Goal: Information Seeking & Learning: Learn about a topic

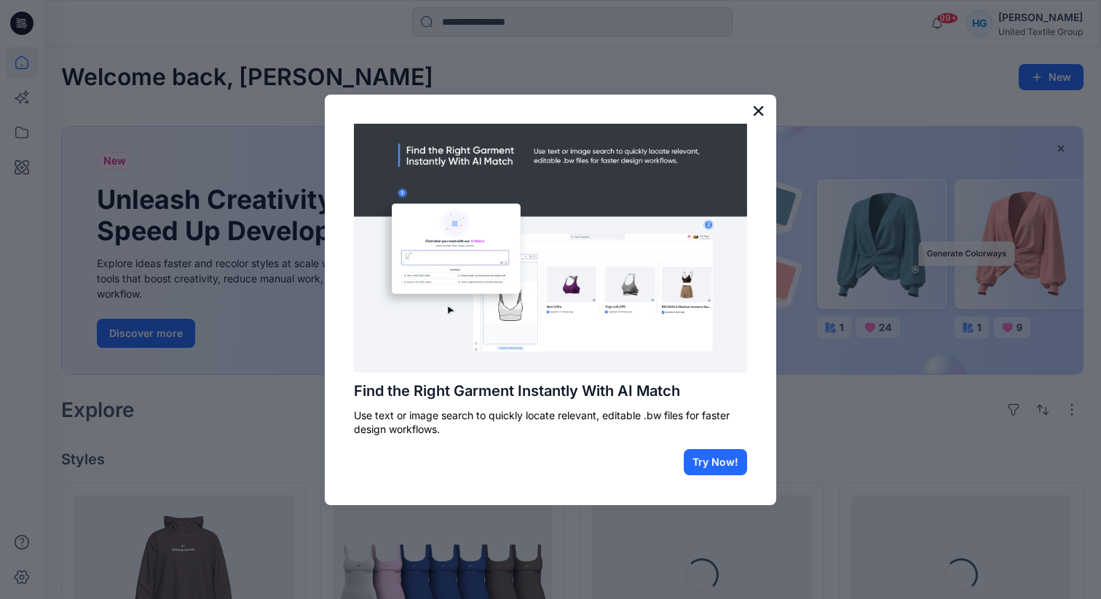
click at [753, 110] on button "×" at bounding box center [758, 110] width 14 height 23
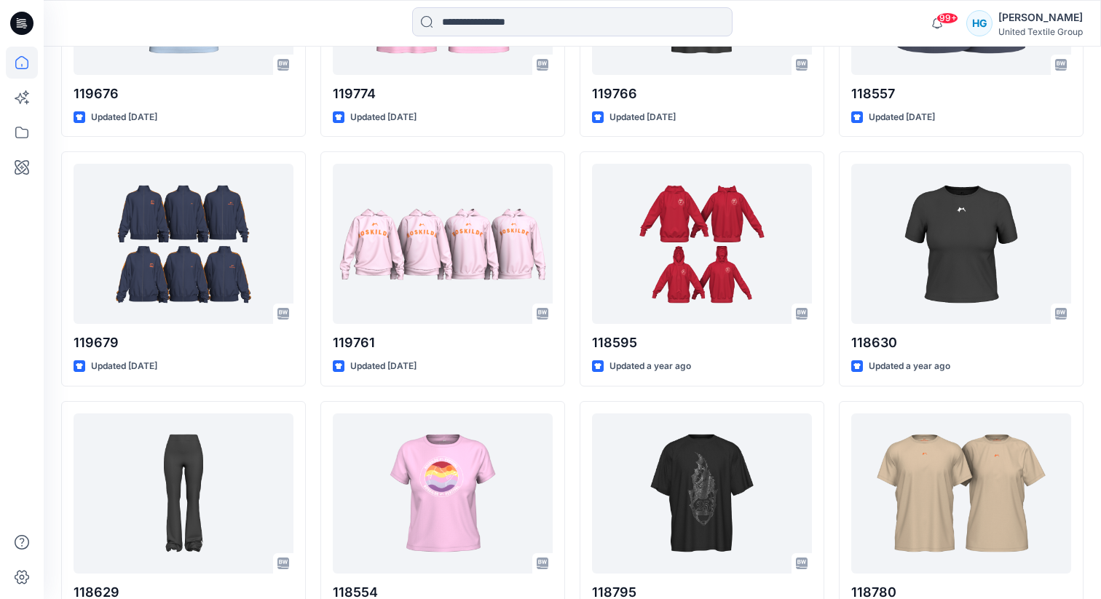
scroll to position [1253, 0]
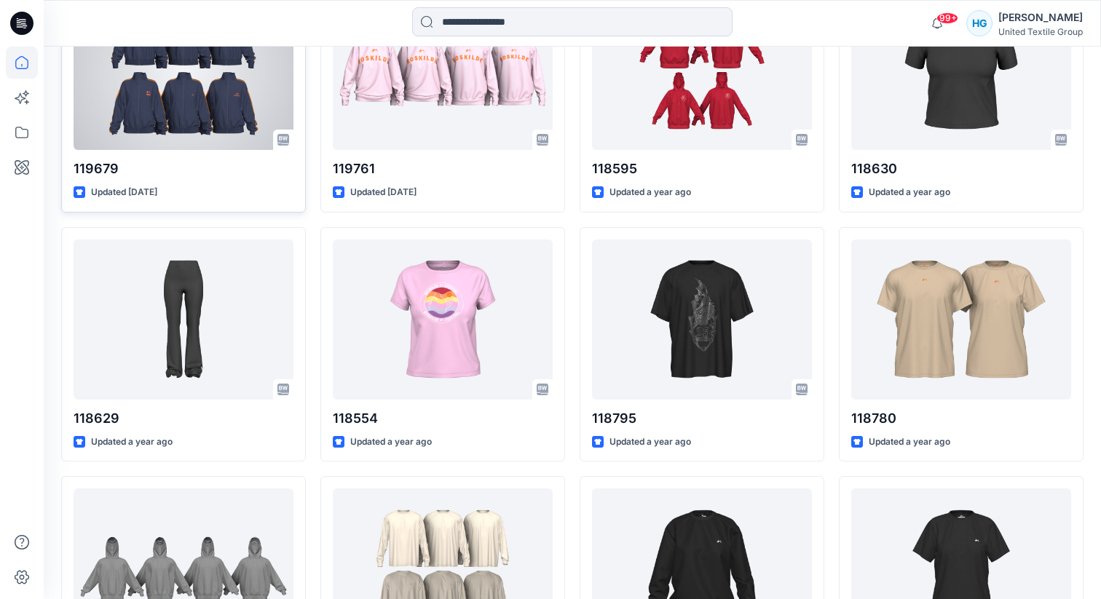
click at [206, 92] on div at bounding box center [184, 70] width 220 height 160
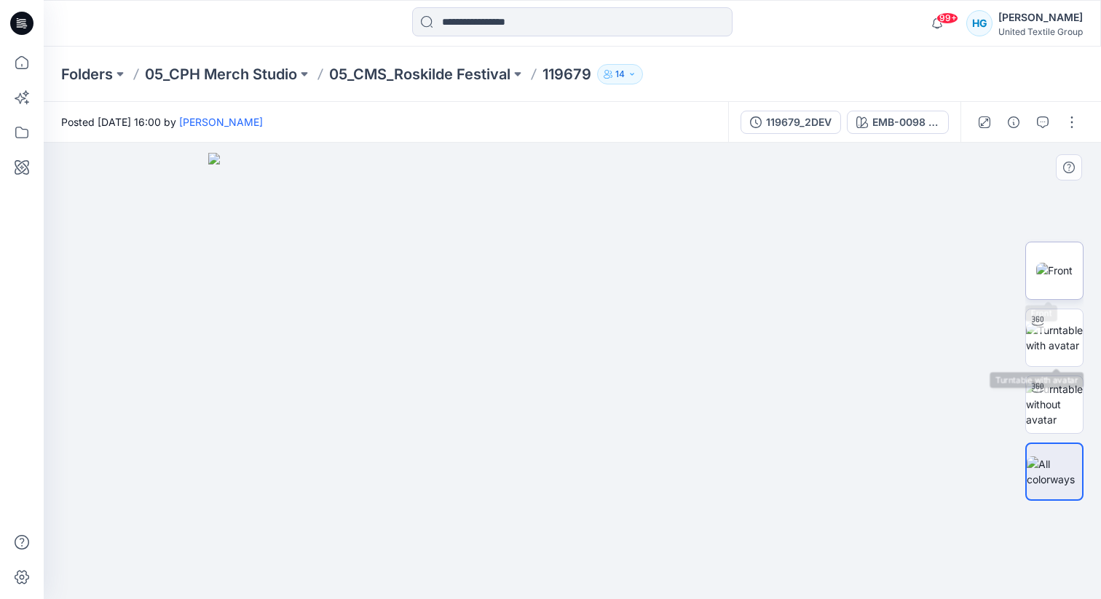
click at [1051, 263] on img at bounding box center [1054, 270] width 36 height 15
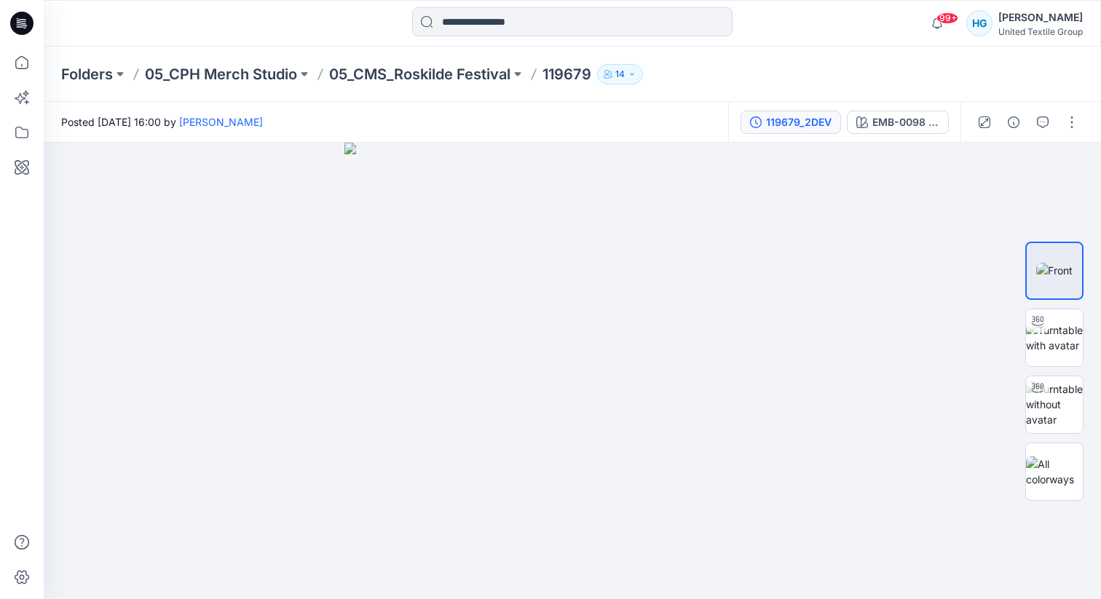
click at [795, 111] on button "119679_2DEV" at bounding box center [790, 122] width 100 height 23
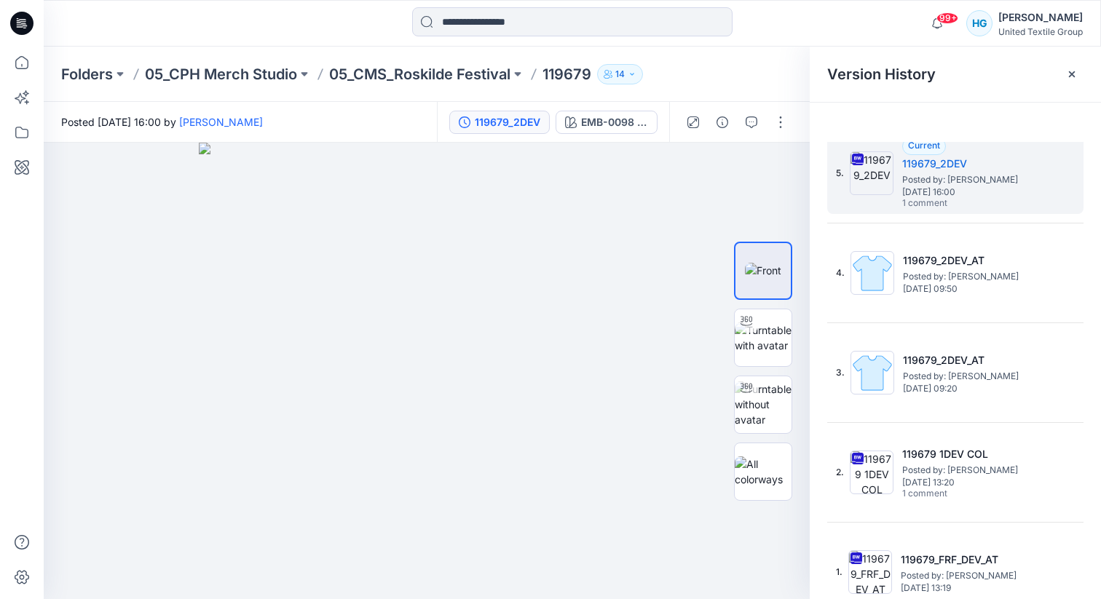
scroll to position [35, 0]
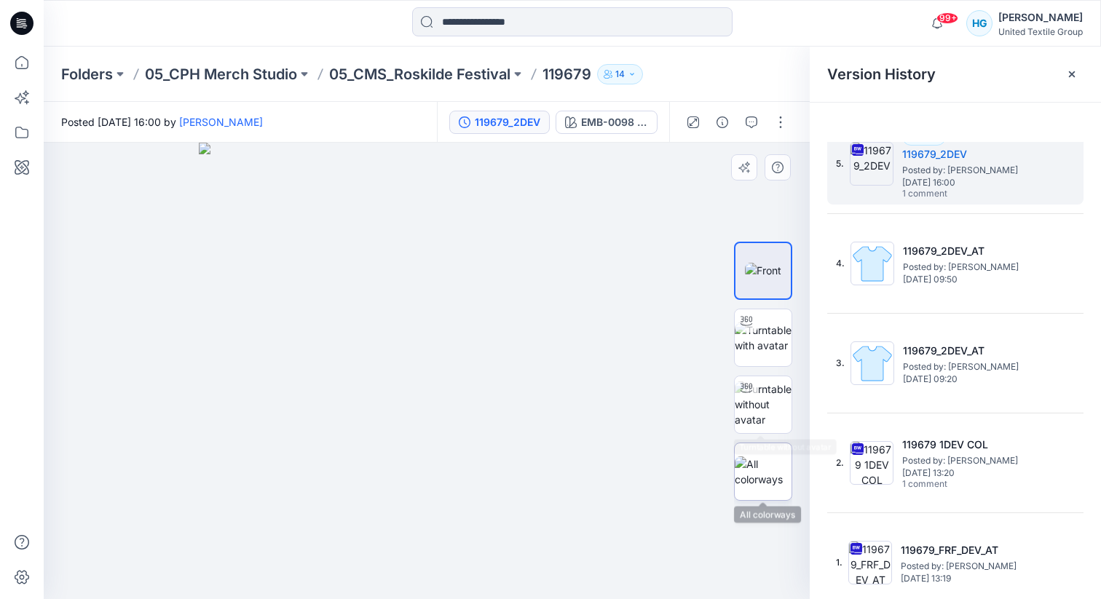
click at [767, 475] on img at bounding box center [763, 472] width 57 height 31
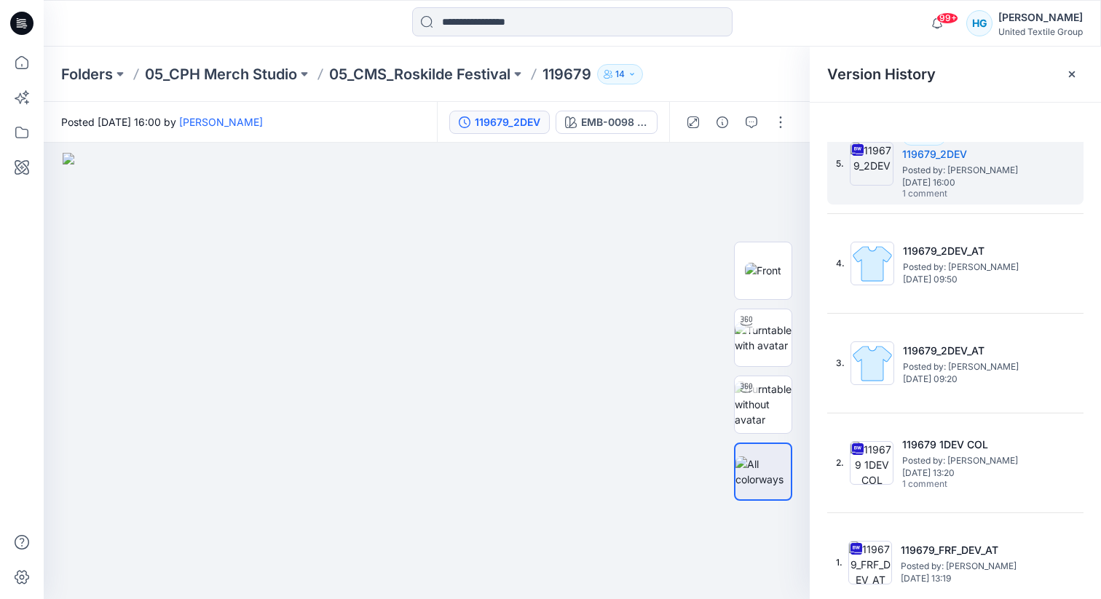
scroll to position [0, 0]
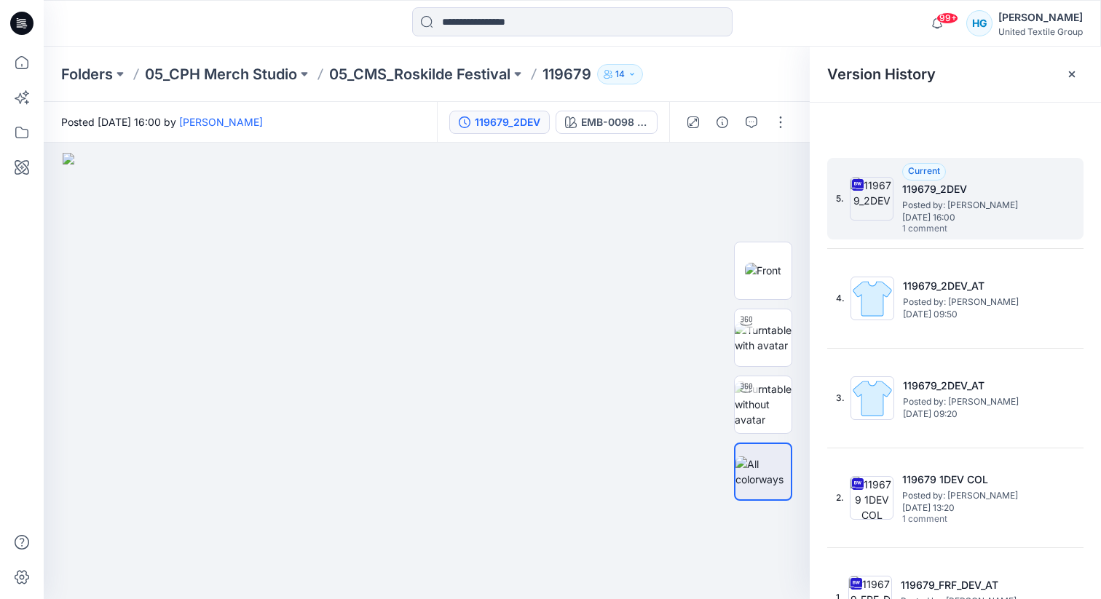
click at [874, 184] on img at bounding box center [872, 199] width 44 height 44
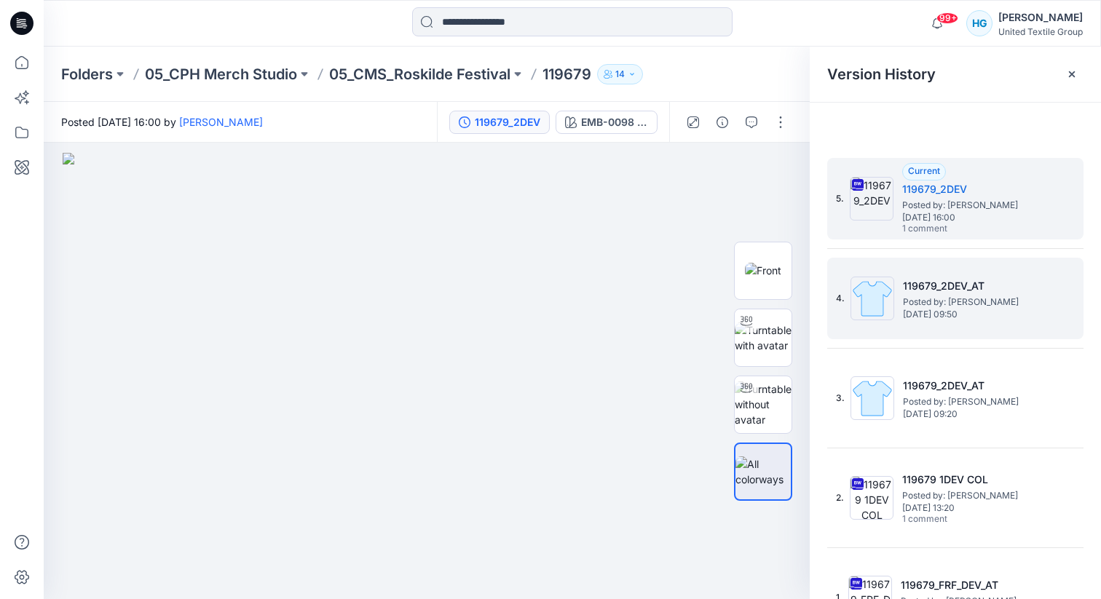
click at [939, 270] on div "4. 119679_2DEV_AT Posted by: [PERSON_NAME] [DATE] 09:50" at bounding box center [945, 299] width 218 height 70
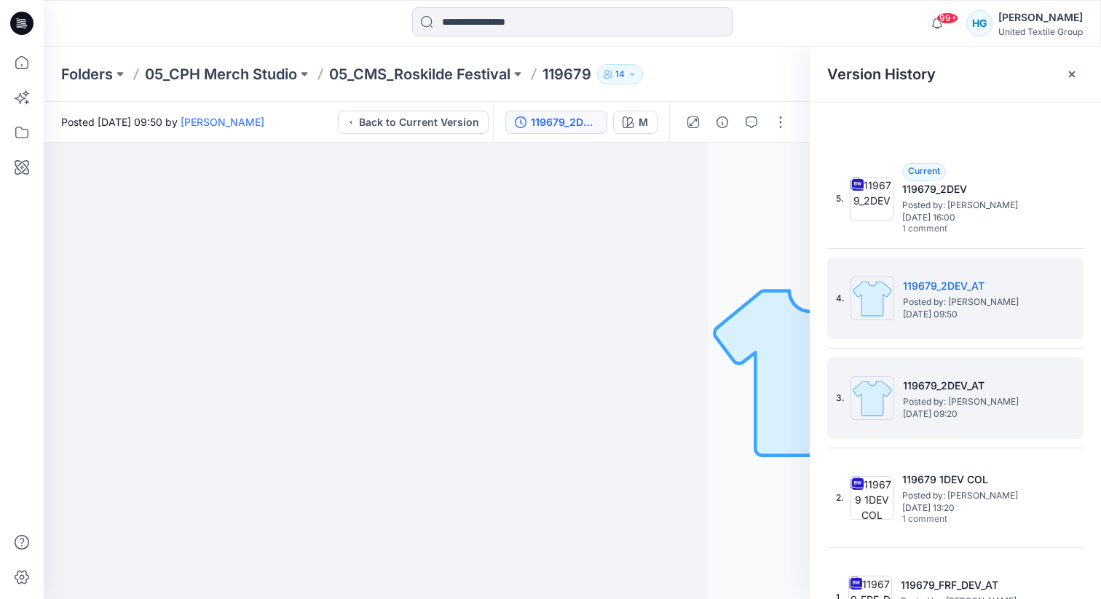
click at [1004, 385] on h5 "119679_2DEV_AT" at bounding box center [976, 385] width 146 height 17
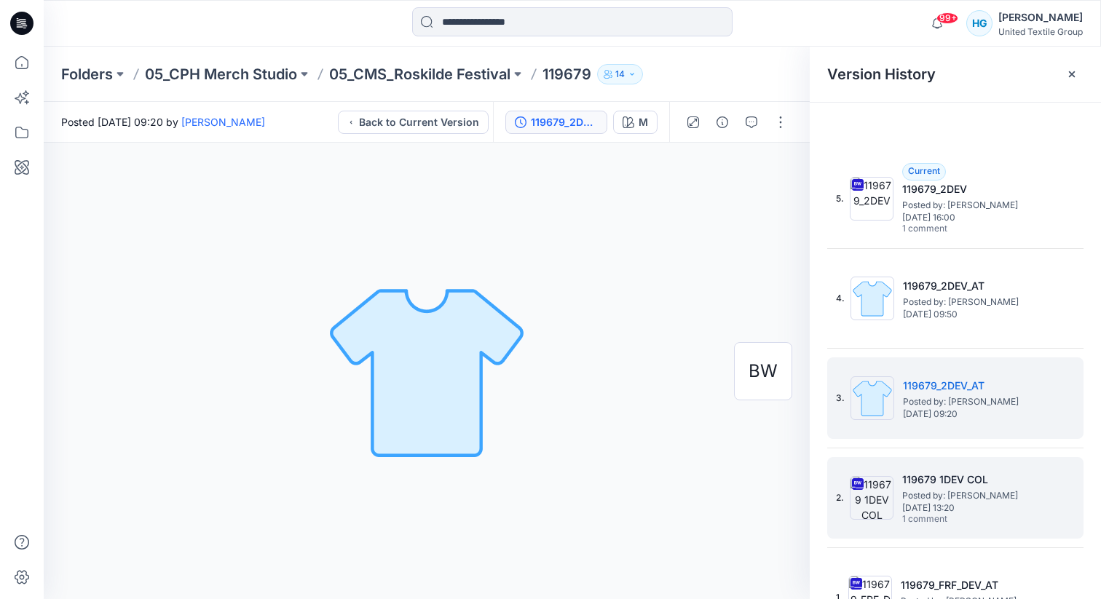
click at [968, 481] on h5 "119679 1DEV COL" at bounding box center [975, 479] width 146 height 17
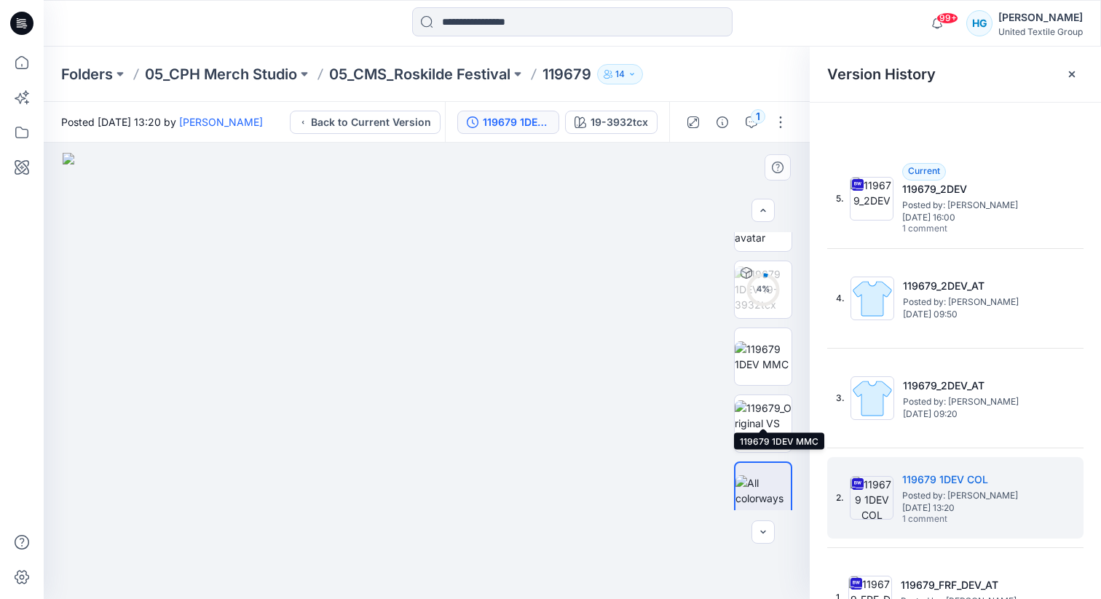
scroll to position [182, 0]
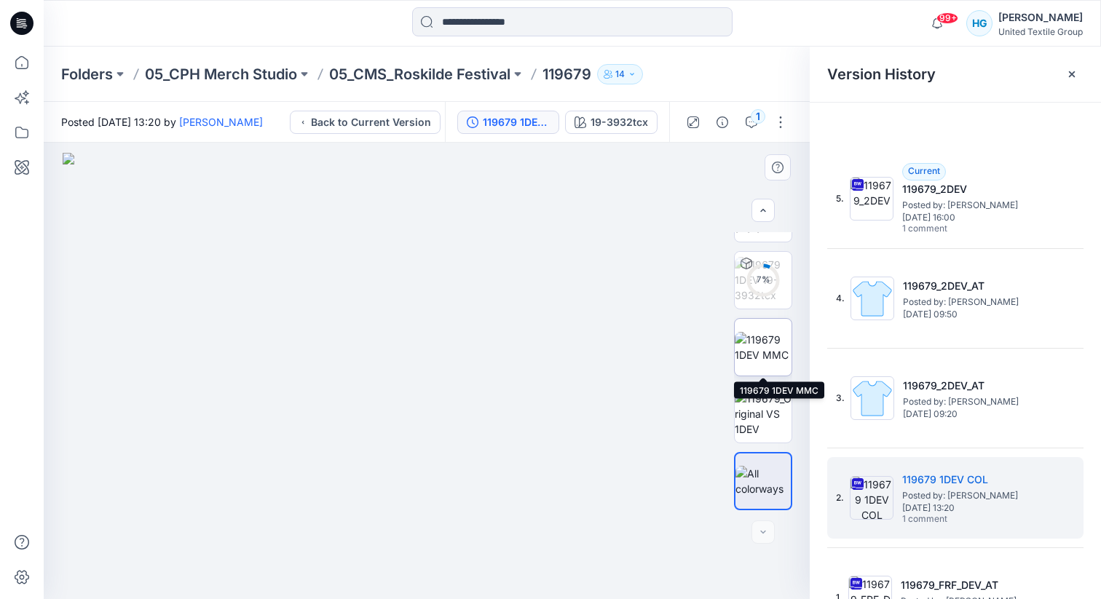
click at [754, 345] on img at bounding box center [763, 347] width 57 height 31
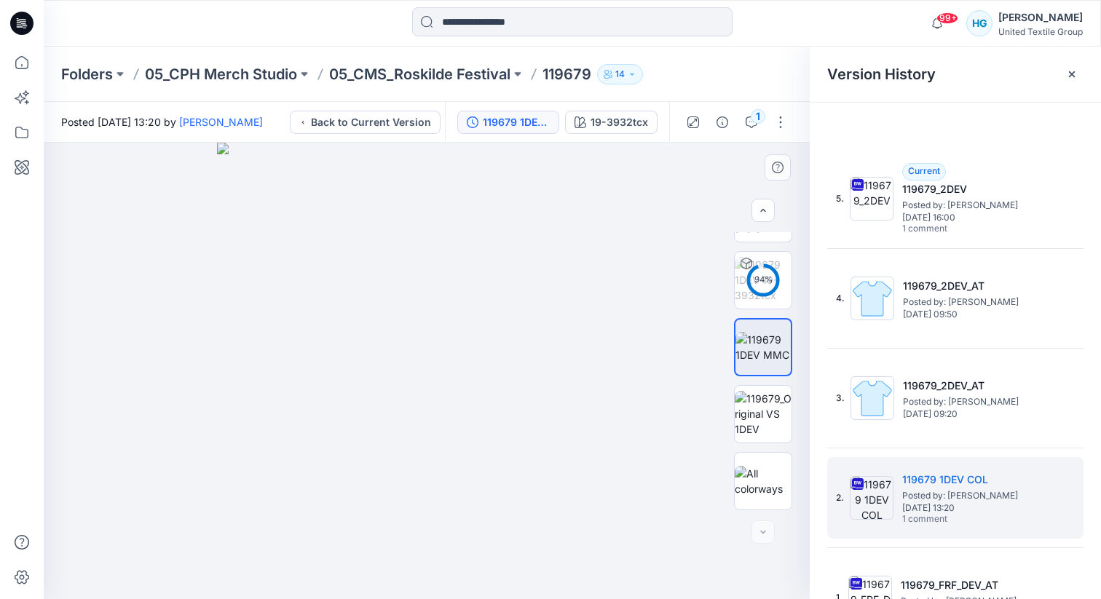
click at [665, 210] on div at bounding box center [427, 371] width 766 height 457
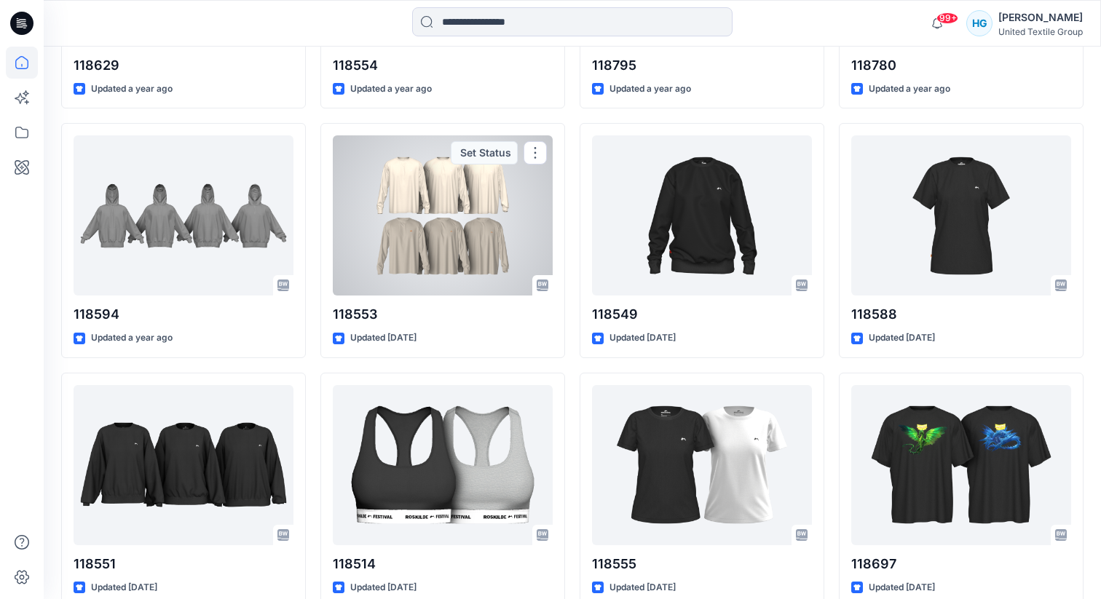
scroll to position [1614, 0]
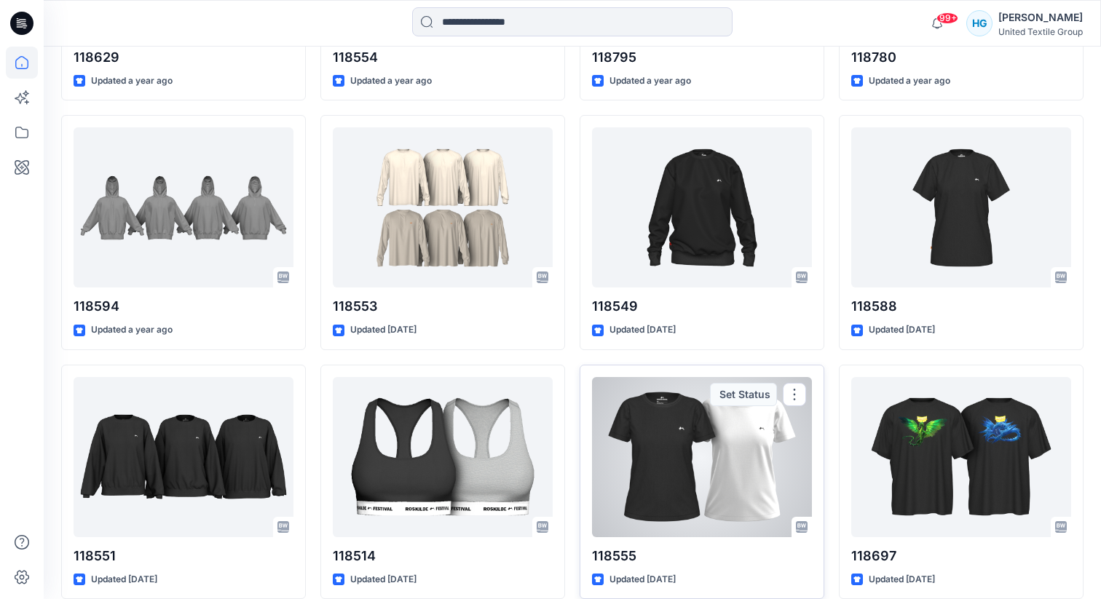
click at [668, 442] on div at bounding box center [702, 457] width 220 height 160
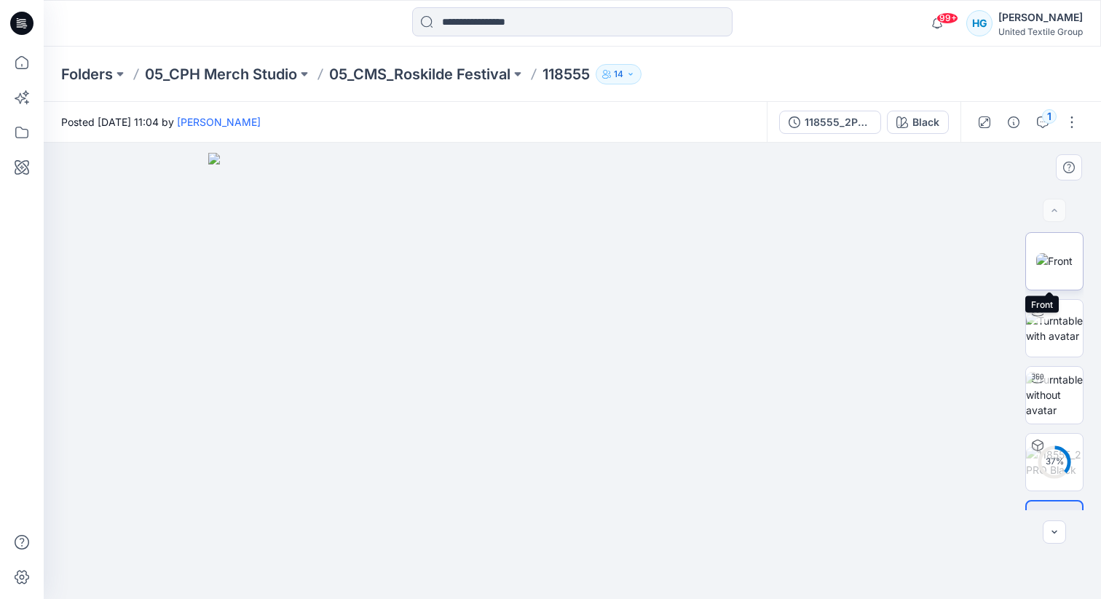
click at [1056, 256] on img at bounding box center [1054, 260] width 36 height 15
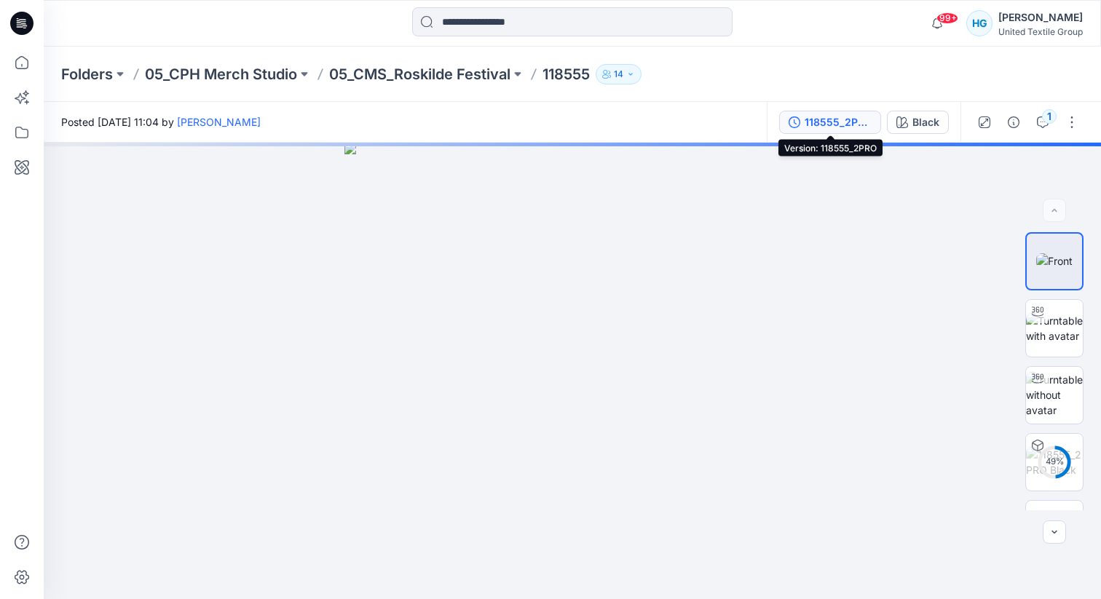
click at [835, 120] on div "118555_2PRO" at bounding box center [838, 122] width 67 height 16
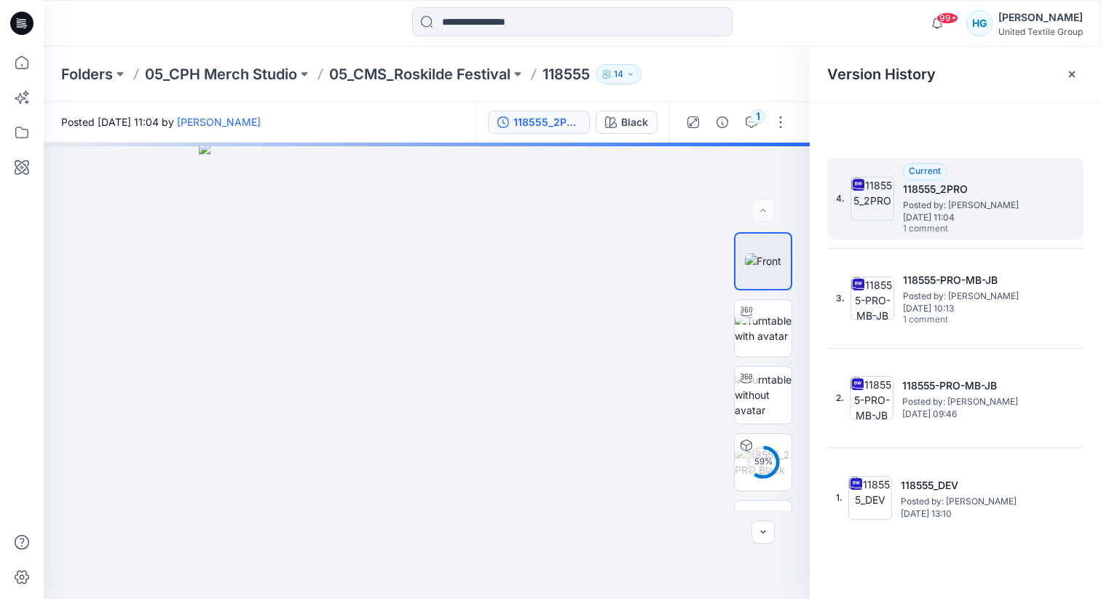
click at [923, 197] on h5 "118555_2PRO" at bounding box center [976, 189] width 146 height 17
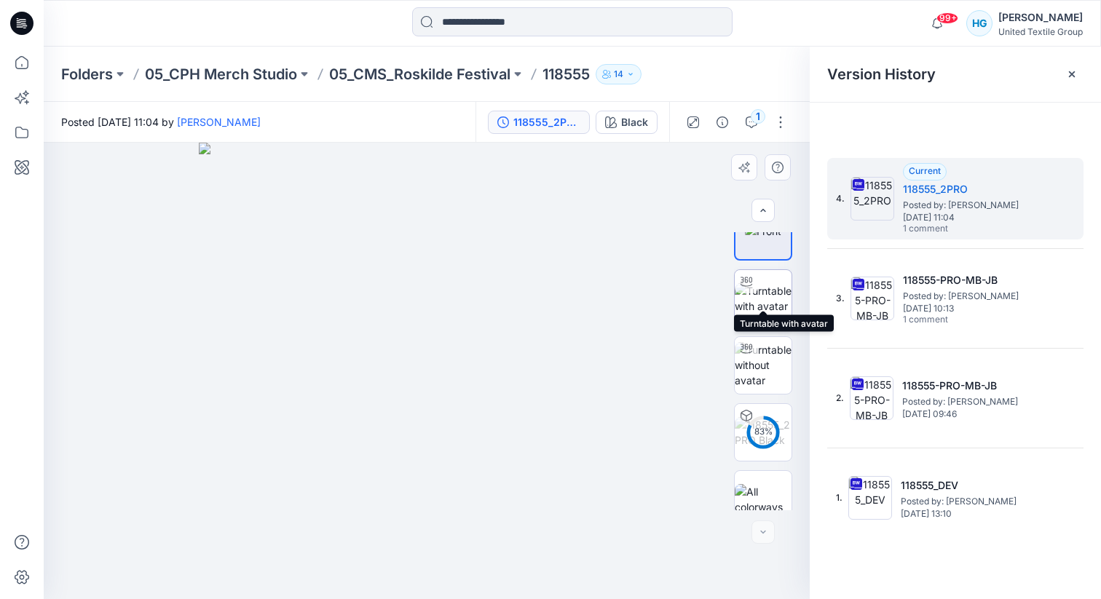
scroll to position [48, 0]
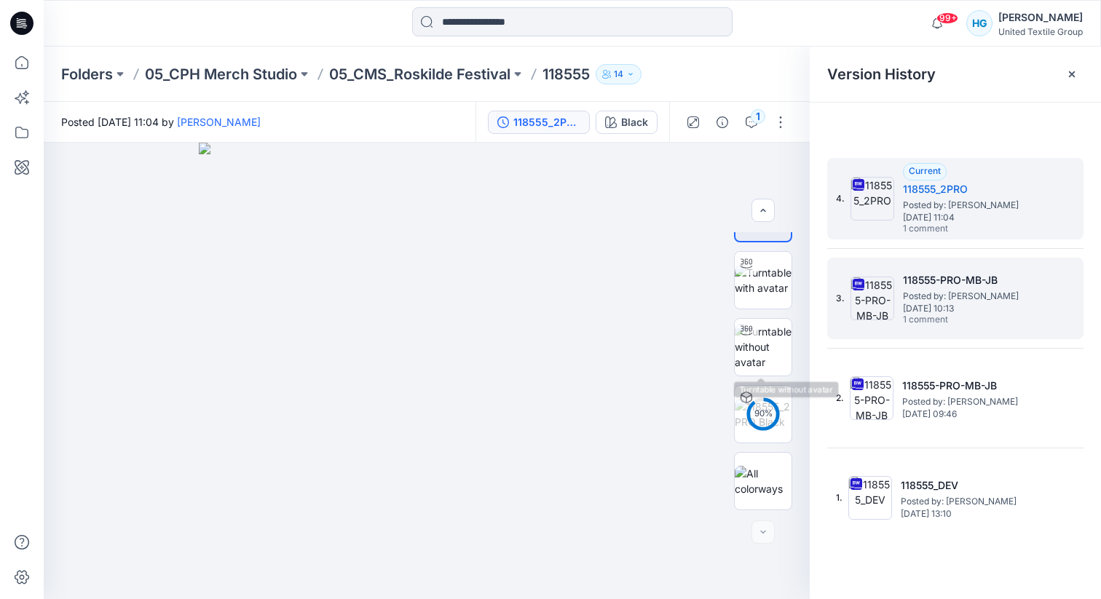
click at [923, 301] on span "Posted by: [PERSON_NAME]" at bounding box center [976, 296] width 146 height 15
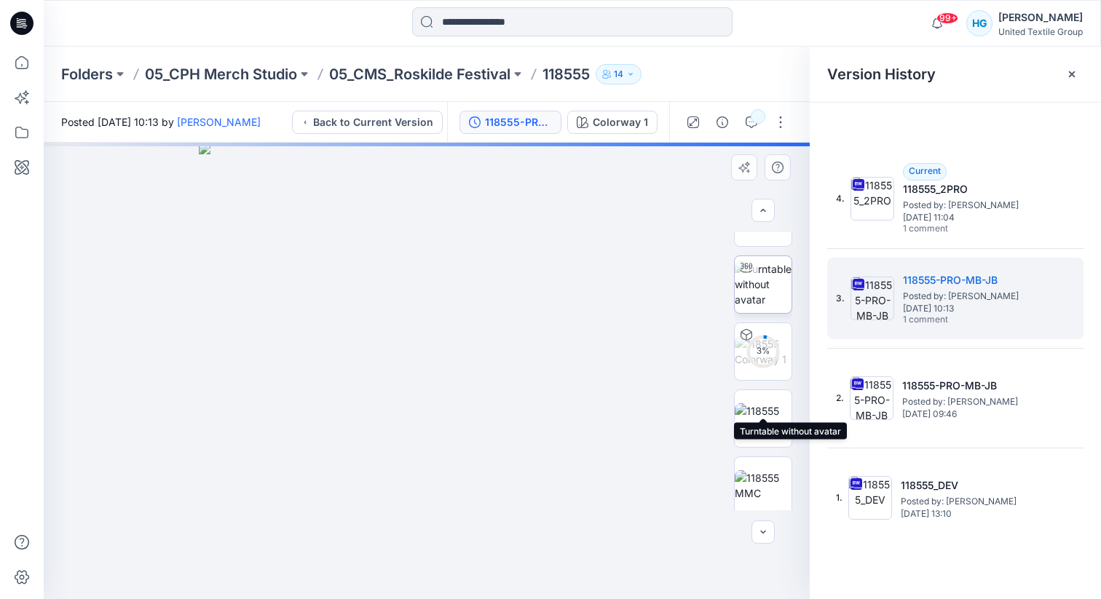
scroll to position [115, 0]
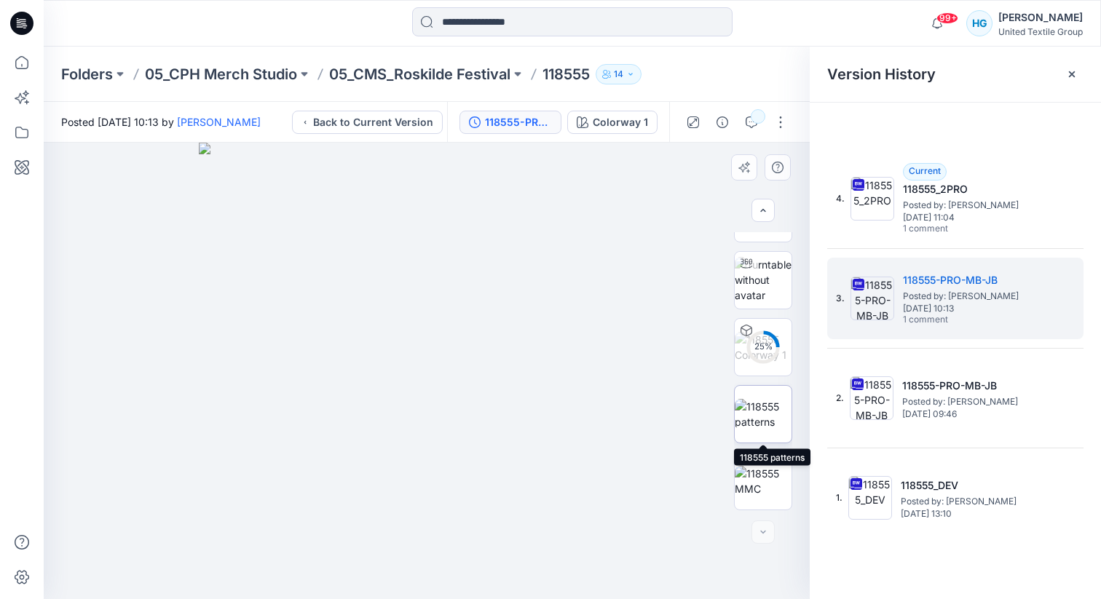
click at [762, 424] on img at bounding box center [763, 414] width 57 height 31
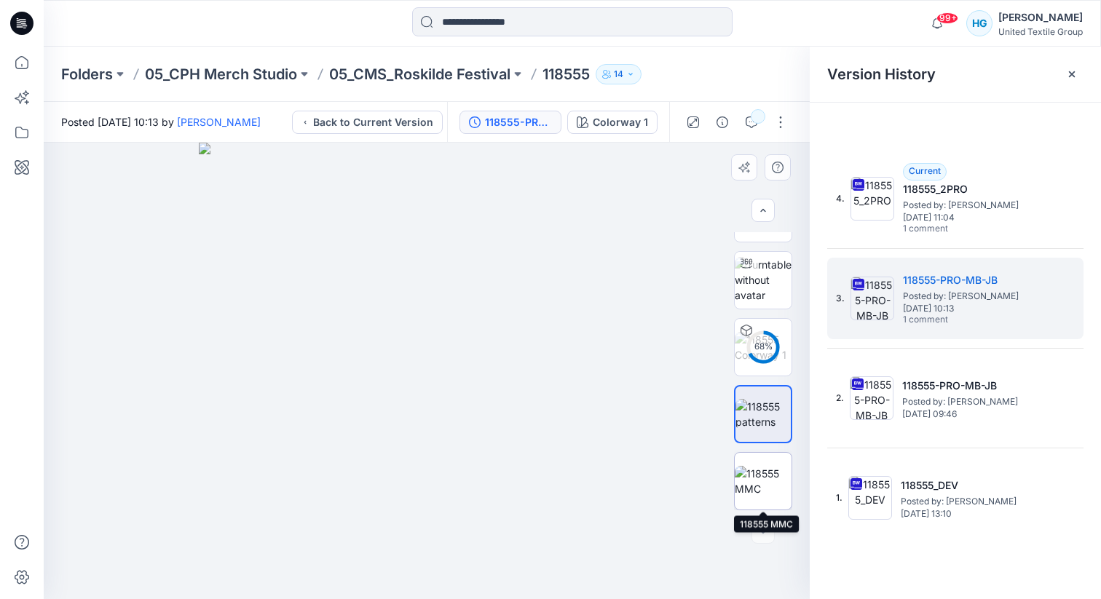
click at [775, 486] on img at bounding box center [763, 481] width 57 height 31
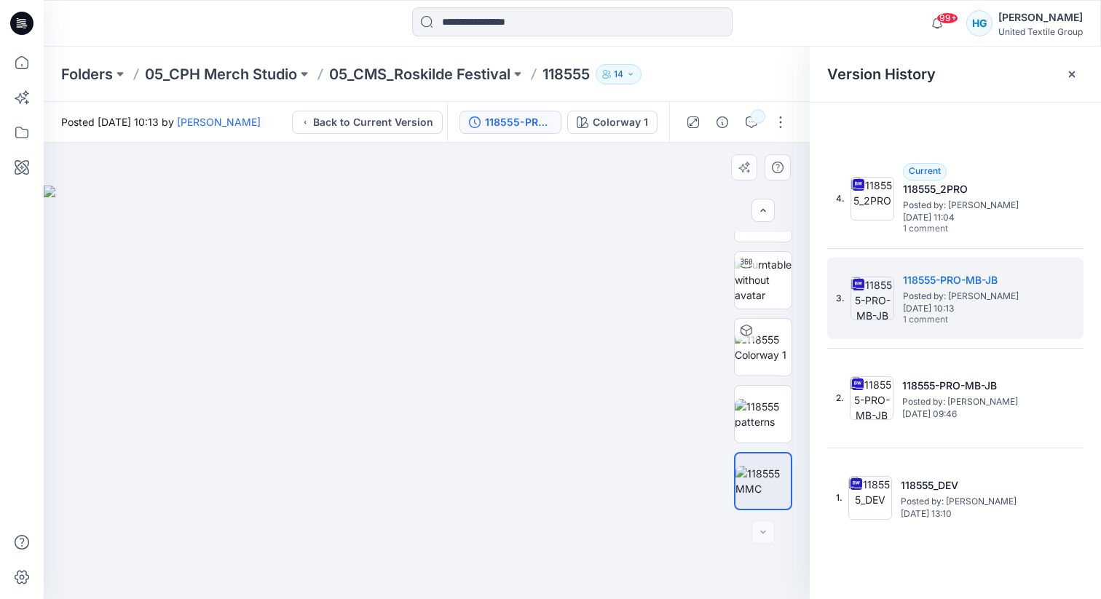
drag, startPoint x: 390, startPoint y: 256, endPoint x: 422, endPoint y: 237, distance: 36.8
click at [422, 236] on img at bounding box center [427, 393] width 766 height 414
click at [432, 363] on img at bounding box center [427, 393] width 766 height 414
click at [224, 358] on img at bounding box center [427, 393] width 766 height 414
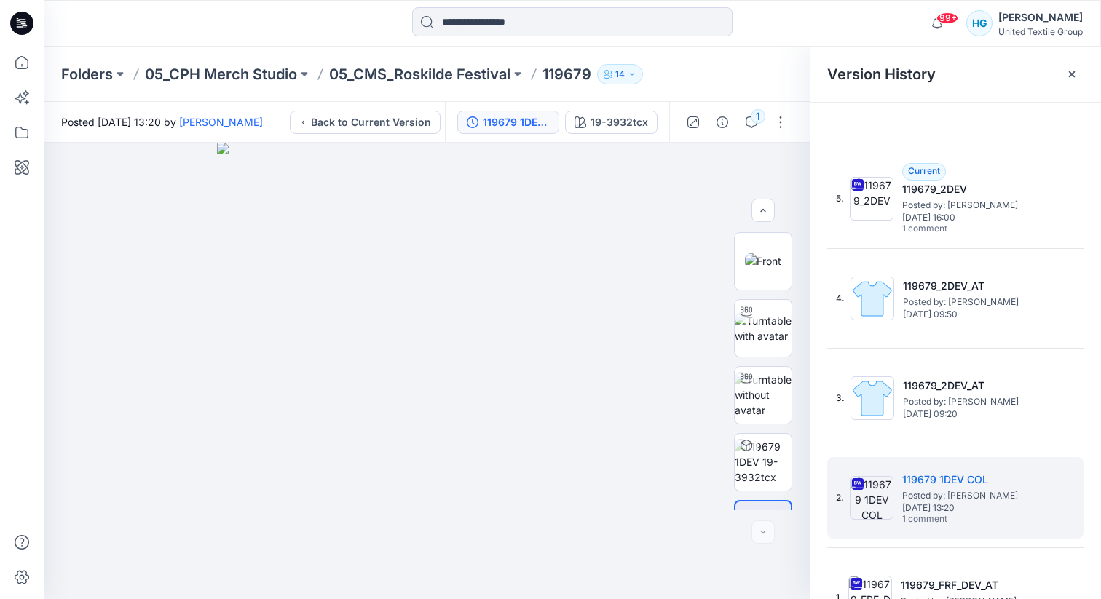
scroll to position [182, 0]
